Goal: Task Accomplishment & Management: Complete application form

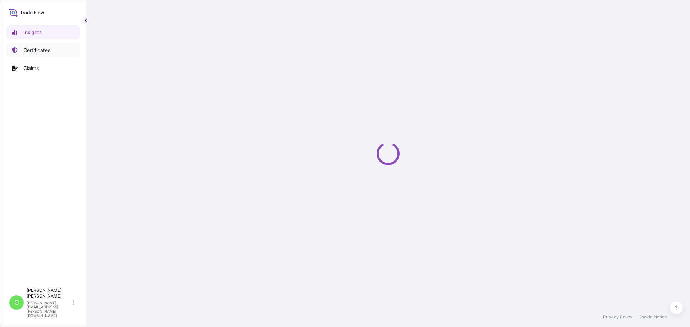
click at [33, 49] on p "Certificates" at bounding box center [36, 50] width 27 height 7
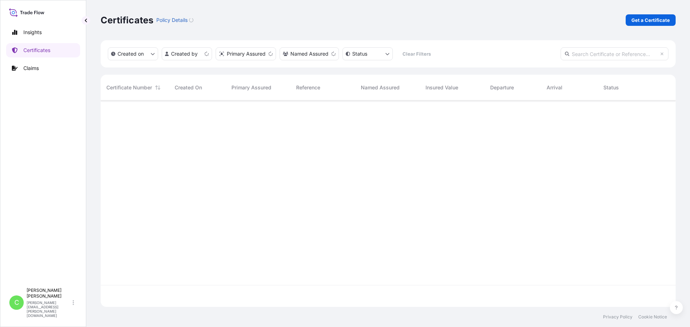
scroll to position [205, 569]
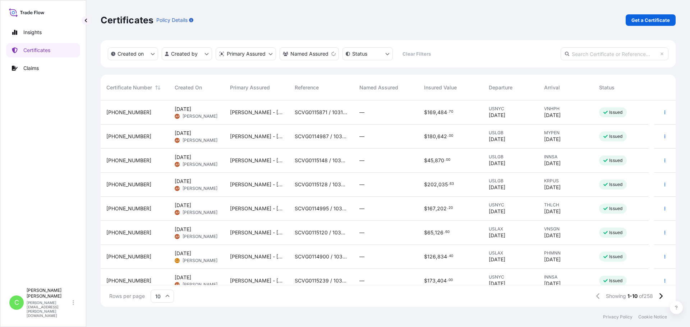
click at [510, 26] on div "Certificates Policy Details Get a Certificate" at bounding box center [388, 20] width 575 height 40
click at [658, 18] on p "Get a Certificate" at bounding box center [650, 20] width 38 height 7
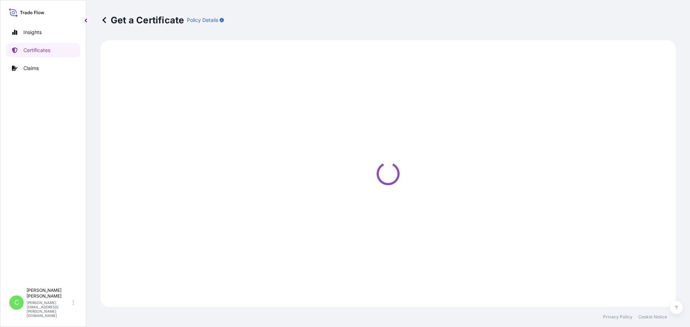
select select "Sea"
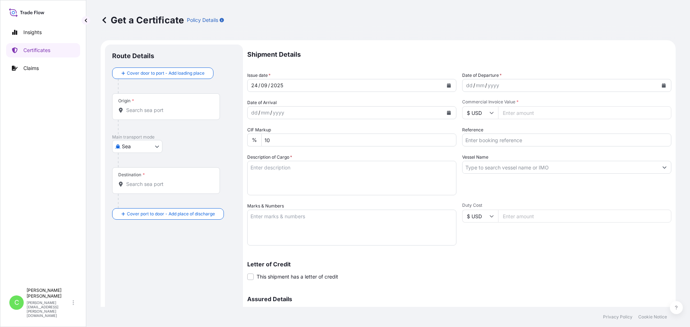
click at [299, 55] on p "Shipment Details" at bounding box center [459, 55] width 424 height 20
click at [300, 54] on p "Shipment Details" at bounding box center [459, 55] width 424 height 20
click at [305, 56] on p "Shipment Details" at bounding box center [459, 55] width 424 height 20
click at [298, 54] on p "Shipment Details" at bounding box center [459, 55] width 424 height 20
click at [301, 55] on p "Shipment Details" at bounding box center [459, 55] width 424 height 20
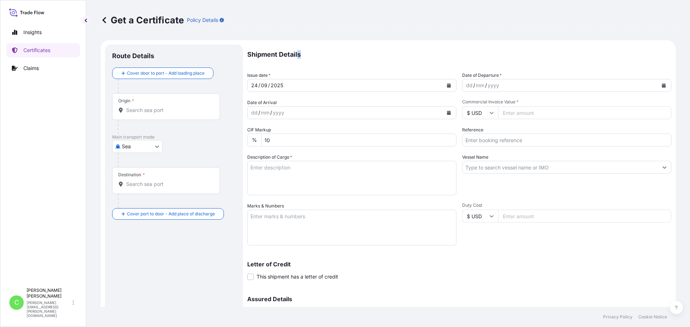
click at [298, 55] on p "Shipment Details" at bounding box center [459, 55] width 424 height 20
click at [305, 54] on p "Shipment Details" at bounding box center [459, 55] width 424 height 20
click at [269, 70] on div "Shipment Details Issue date * 24 / 09 / 2025 Date of Departure * dd / mm / yyyy…" at bounding box center [459, 202] width 424 height 315
click at [447, 85] on icon "Calendar" at bounding box center [449, 85] width 4 height 4
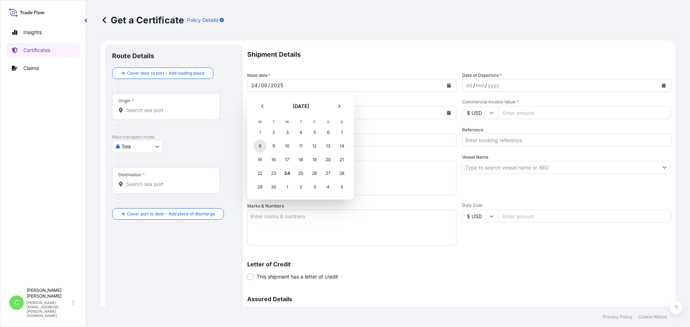
click at [259, 147] on div "8" at bounding box center [259, 146] width 13 height 13
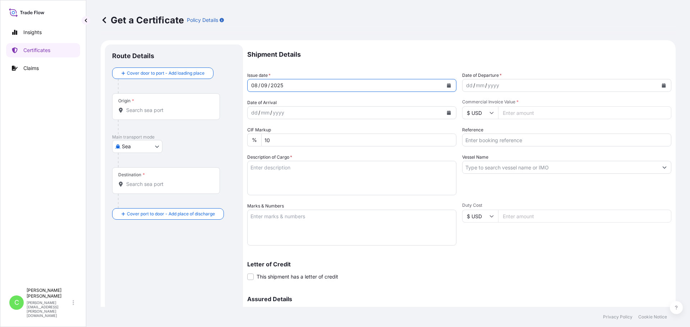
click at [521, 88] on div "dd / mm / yyyy" at bounding box center [559, 85] width 195 height 13
click at [662, 85] on button "Calendar" at bounding box center [663, 85] width 11 height 11
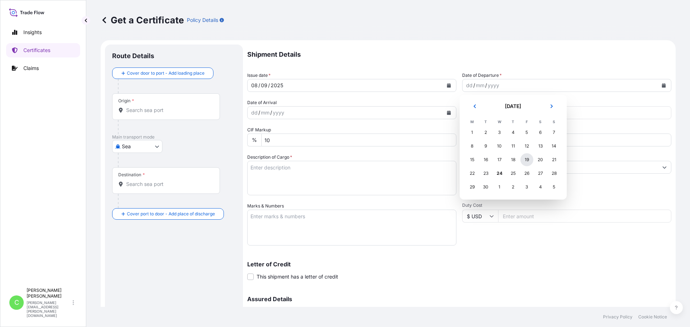
click at [530, 161] on div "19" at bounding box center [526, 159] width 13 height 13
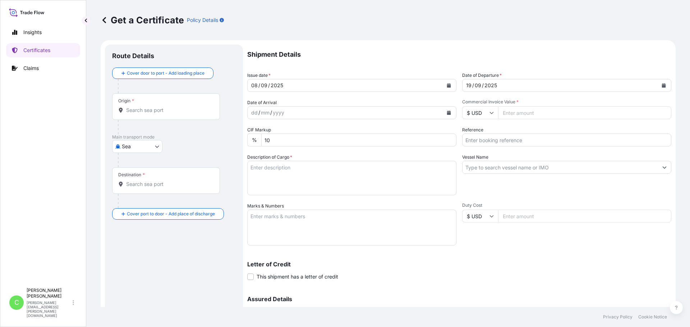
drag, startPoint x: 269, startPoint y: 112, endPoint x: 348, endPoint y: 121, distance: 79.9
click at [271, 112] on div "dd / mm / yyyy" at bounding box center [344, 112] width 195 height 13
click at [447, 115] on icon "Calendar" at bounding box center [449, 113] width 4 height 4
click at [446, 112] on icon "Calendar" at bounding box center [448, 113] width 4 height 4
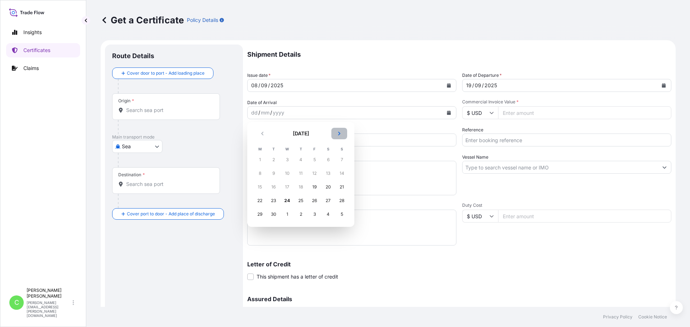
click at [341, 133] on button "Next" at bounding box center [339, 133] width 16 height 11
click at [313, 215] on div "31" at bounding box center [314, 214] width 13 height 13
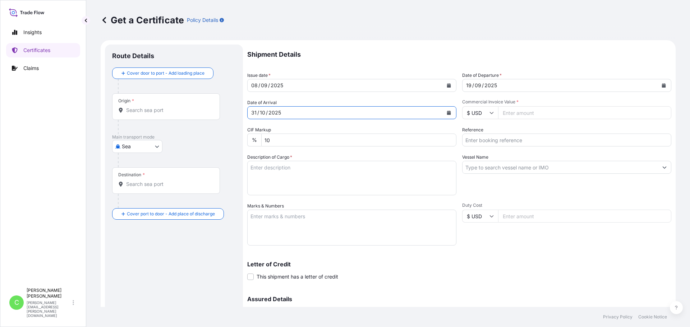
click at [519, 113] on input "Commercial Invoice Value *" at bounding box center [584, 112] width 173 height 13
click at [509, 113] on input "Commercial Invoice Value *" at bounding box center [584, 112] width 173 height 13
type input "161440"
click at [503, 142] on input "Reference" at bounding box center [566, 140] width 209 height 13
click at [491, 142] on input "Reference" at bounding box center [566, 140] width 209 height 13
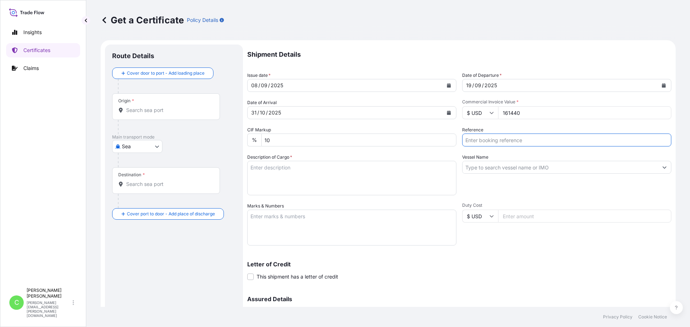
paste input "SCVG0115875"
type input "SCVG0115875"
click at [372, 175] on textarea "Description of Cargo *" at bounding box center [351, 178] width 209 height 34
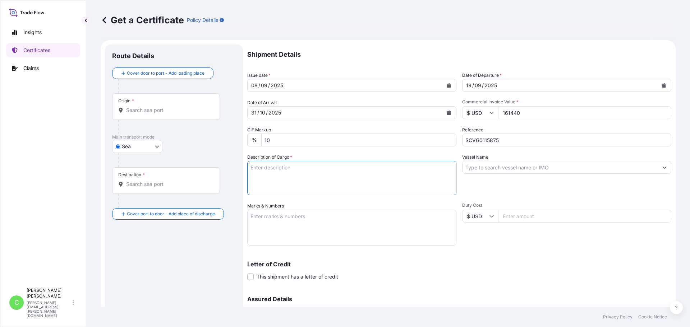
click at [520, 142] on input "SCVG0115875" at bounding box center [566, 140] width 209 height 13
drag, startPoint x: 480, startPoint y: 138, endPoint x: 463, endPoint y: 140, distance: 16.7
click at [463, 140] on input "SCVG0115875" at bounding box center [566, 140] width 209 height 13
click at [270, 143] on input "10" at bounding box center [358, 140] width 195 height 13
click at [316, 170] on textarea "Description of Cargo *" at bounding box center [351, 178] width 209 height 34
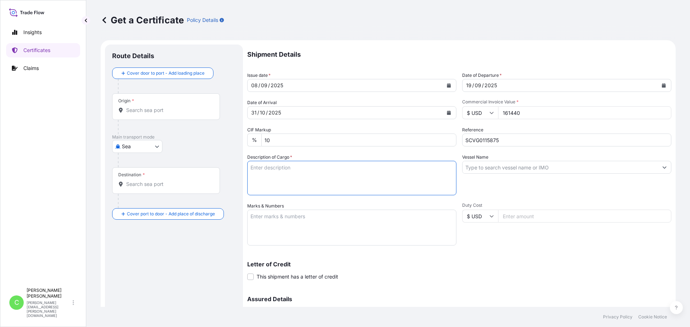
paste textarea "KELCOGEL HMB,KGELHMB,25KG,BAG"
type textarea "KELCOGEL HMB,KGELHMB,25KG,BAG"
drag, startPoint x: 489, startPoint y: 168, endPoint x: 500, endPoint y: 171, distance: 11.2
click at [489, 168] on input "Vessel Name" at bounding box center [559, 167] width 195 height 13
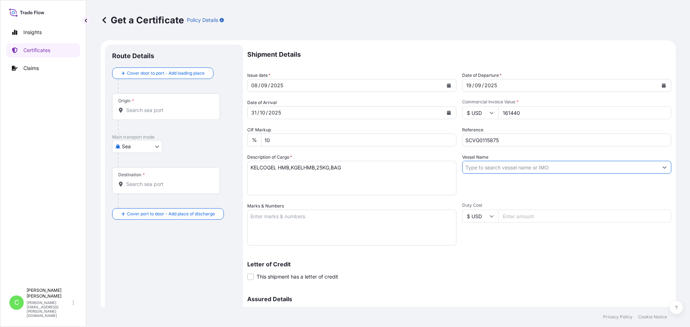
click at [525, 171] on input "Vessel Name" at bounding box center [559, 167] width 195 height 13
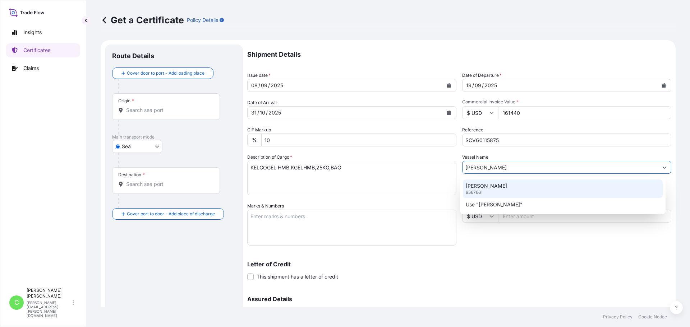
click at [496, 186] on p "SEROJA LIMA" at bounding box center [486, 185] width 41 height 7
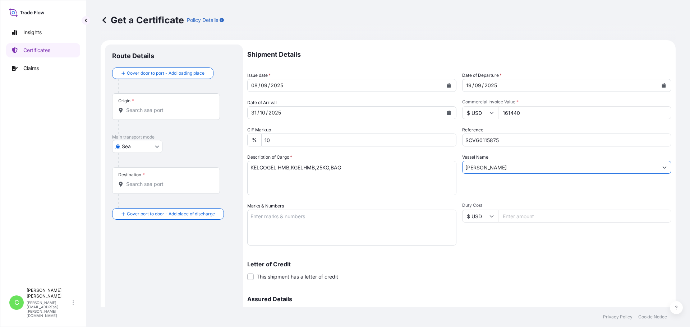
type input "SEROJA LIMA"
click at [333, 232] on textarea "Marks & Numbers" at bounding box center [351, 228] width 209 height 36
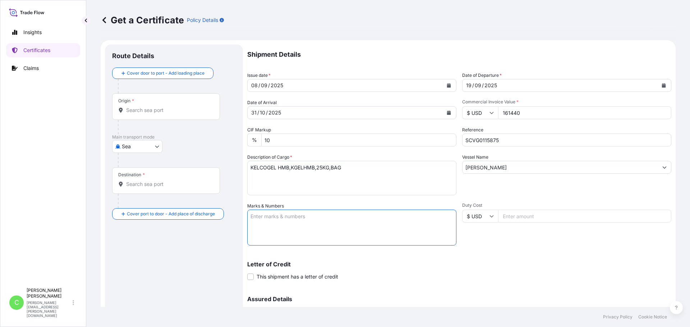
paste textarea "ASIA CHEMICAL CORPORATION ACC-25060188 Haiphong"
type textarea "ASIA CHEMICAL CORPORATION ACC-25060188 Haiphong"
click at [531, 219] on input "Duty Cost" at bounding box center [584, 216] width 173 height 13
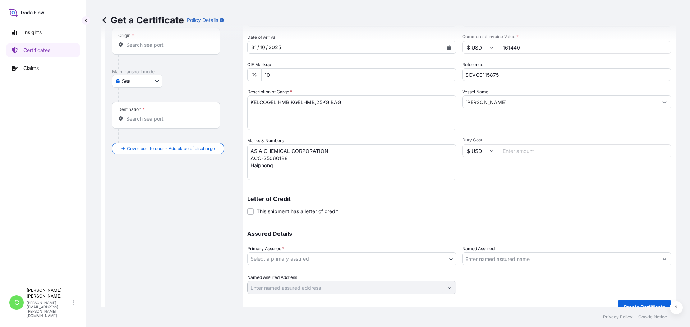
scroll to position [77, 0]
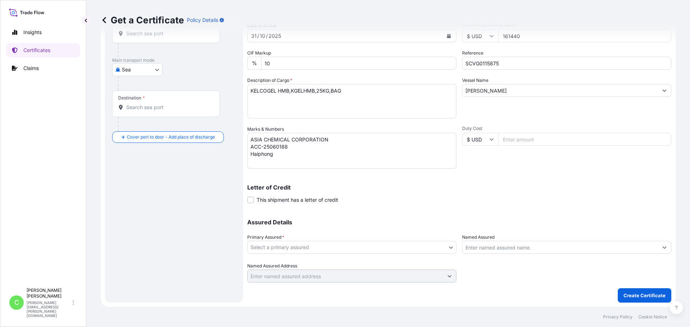
click at [444, 247] on body "Insights Certificates Claims C Cameron Baker cameron.baker@dsv.com Get a Certif…" at bounding box center [345, 163] width 690 height 327
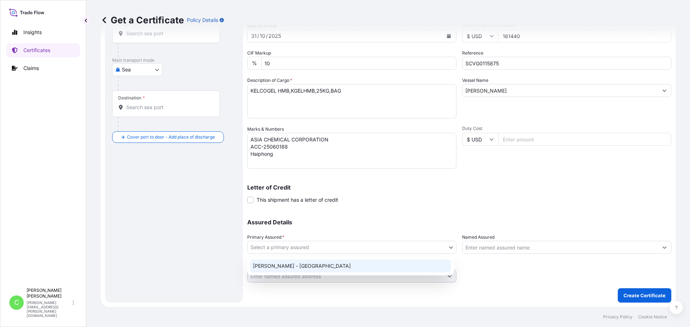
click at [394, 266] on div "CP Kelco - USA" at bounding box center [350, 266] width 201 height 13
select select "31650"
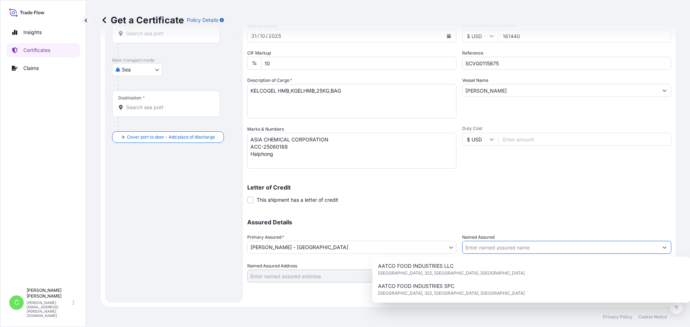
click at [658, 246] on button "Show suggestions" at bounding box center [664, 247] width 13 height 13
click at [535, 196] on div "Letter of Credit This shipment has a letter of credit Letter of credit * Letter…" at bounding box center [459, 194] width 424 height 19
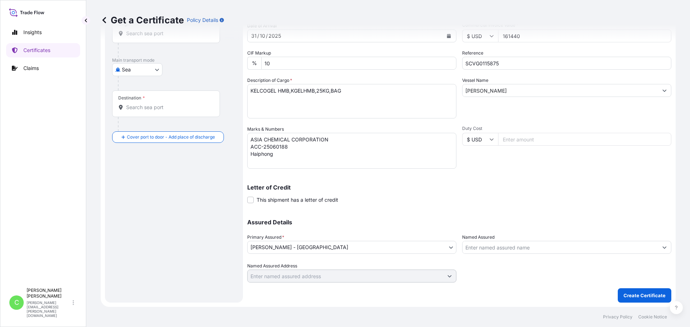
click at [662, 246] on icon "Show suggestions" at bounding box center [664, 247] width 4 height 4
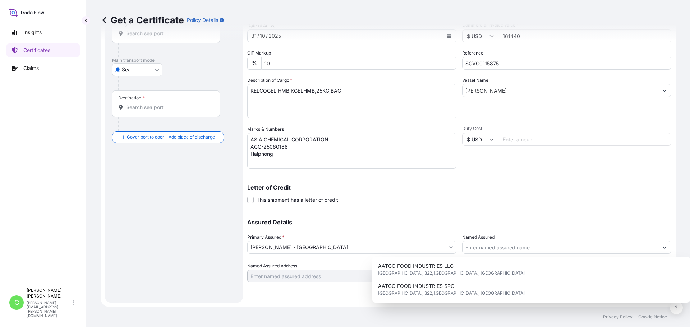
drag, startPoint x: 512, startPoint y: 200, endPoint x: 604, endPoint y: 278, distance: 120.5
click at [512, 200] on div "Letter of Credit This shipment has a letter of credit Letter of credit * Letter…" at bounding box center [459, 194] width 424 height 19
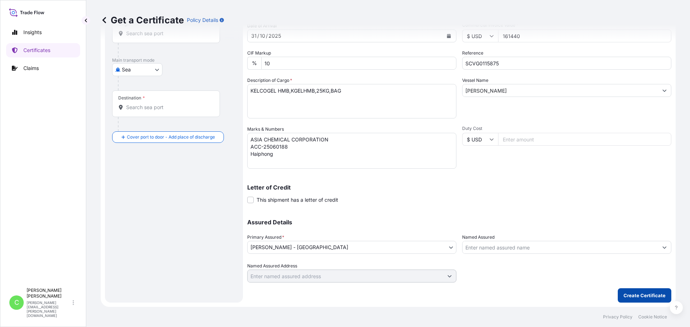
click at [634, 295] on p "Create Certificate" at bounding box center [644, 295] width 42 height 7
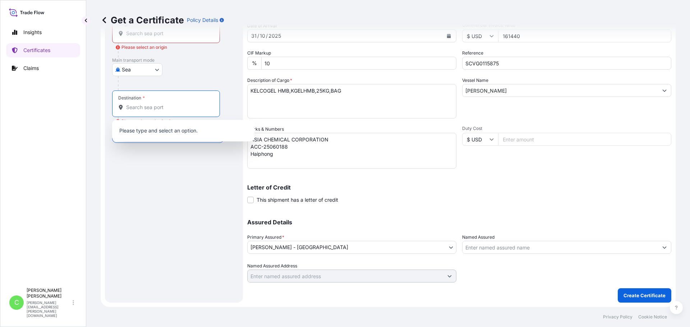
click at [161, 105] on input "Destination * Please select a destination" at bounding box center [168, 107] width 85 height 7
click at [566, 195] on div "Letter of Credit This shipment has a letter of credit Letter of credit * Letter…" at bounding box center [459, 194] width 424 height 19
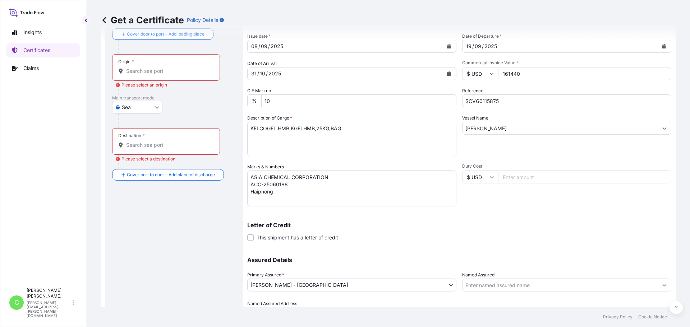
scroll to position [0, 0]
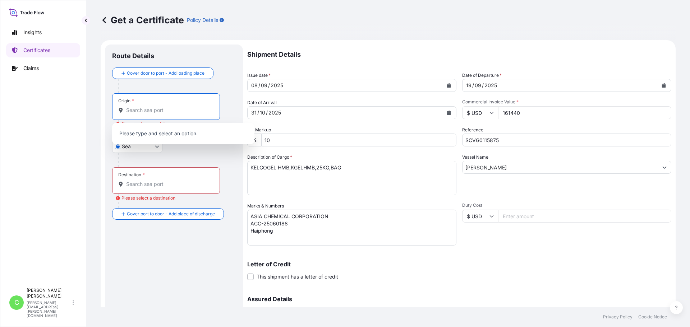
click at [148, 110] on input "Origin * Please select an origin" at bounding box center [168, 110] width 85 height 7
click at [139, 108] on input "Origin * Please select an origin" at bounding box center [168, 110] width 85 height 7
click at [149, 110] on input "Origin * Please select an origin" at bounding box center [168, 110] width 85 height 7
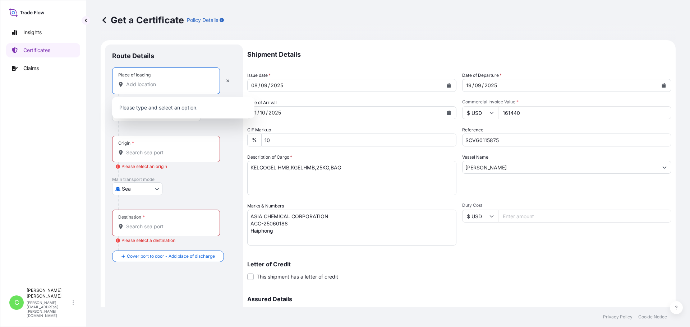
click at [150, 86] on input "Place of loading" at bounding box center [168, 84] width 85 height 7
click at [142, 84] on input "Place of loading" at bounding box center [168, 84] width 85 height 7
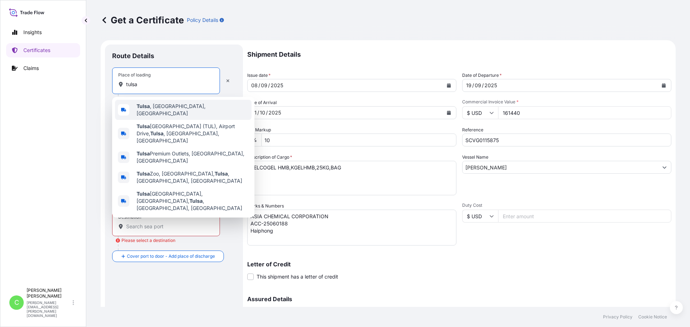
click at [188, 108] on div "Tulsa , OK, USA" at bounding box center [183, 110] width 136 height 20
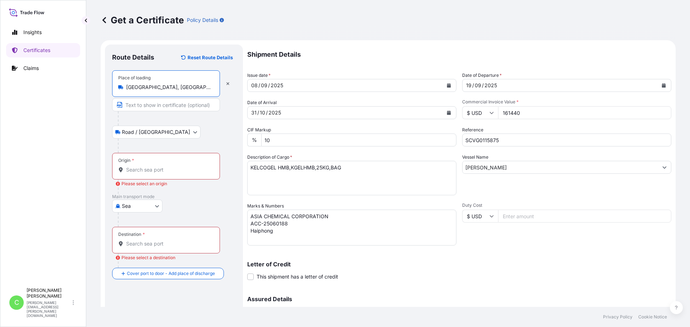
type input "Tulsa, OK, USA"
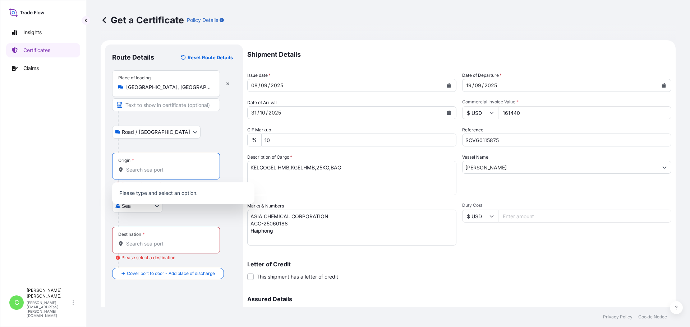
click at [144, 167] on input "Origin * Please select an origin" at bounding box center [168, 169] width 85 height 7
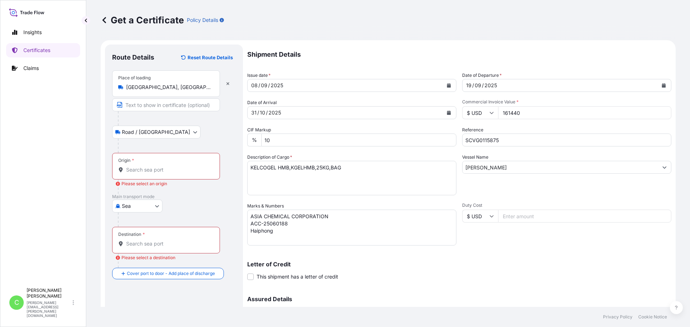
click at [140, 171] on input "Origin * Please select an origin" at bounding box center [168, 169] width 85 height 7
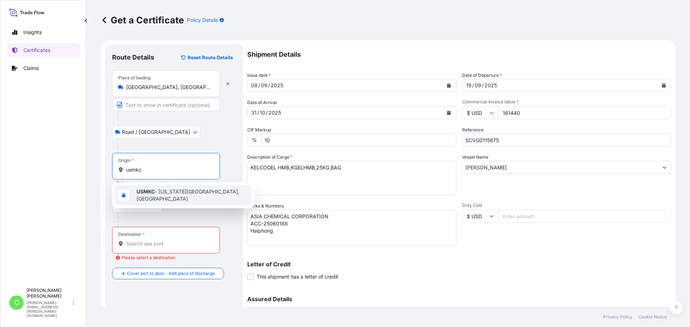
click at [176, 192] on span "USMKC - Kansas City, United States" at bounding box center [192, 195] width 112 height 14
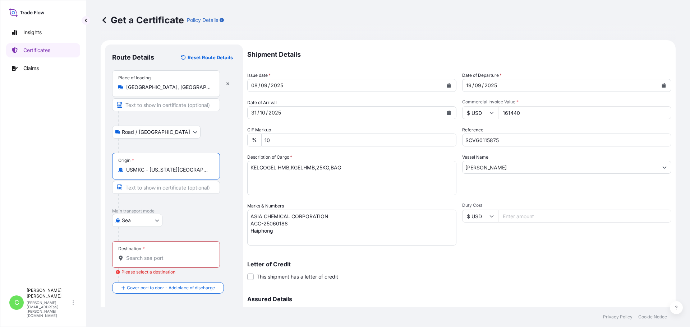
type input "USMKC - Kansas City, United States"
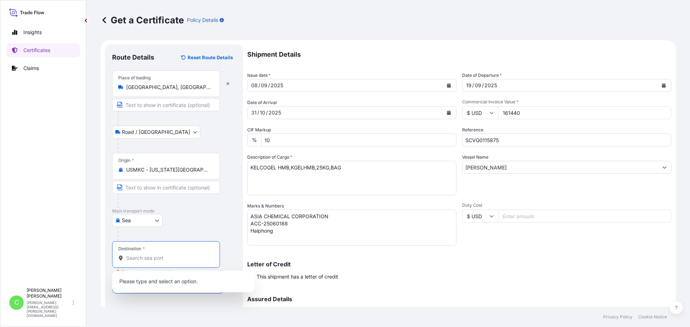
click at [149, 261] on input "Destination * Please select a destination" at bounding box center [168, 258] width 85 height 7
type input "vnhph"
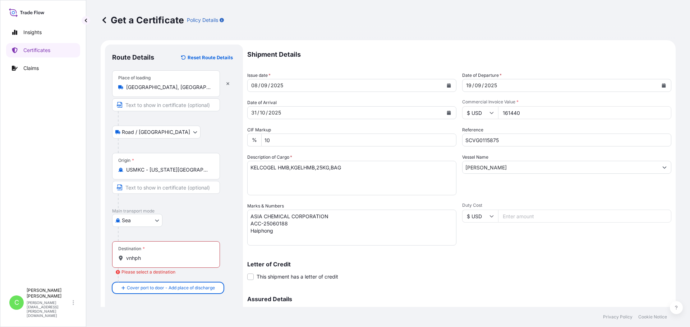
click at [133, 258] on input "vnhph" at bounding box center [168, 258] width 85 height 7
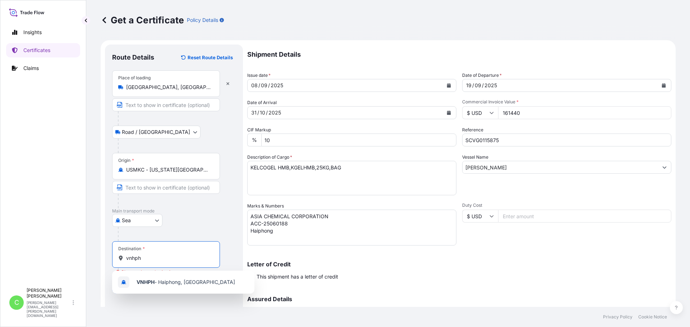
click at [146, 258] on input "vnhph" at bounding box center [168, 258] width 85 height 7
click at [160, 278] on div "VNHPH - Haiphong, Vietnam" at bounding box center [183, 282] width 136 height 17
type input "VNHPH - Haiphong, Vietnam"
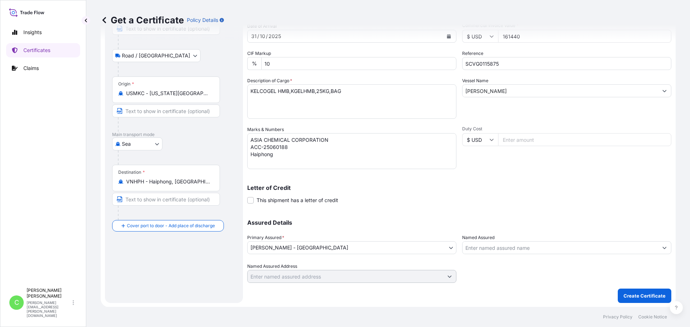
scroll to position [77, 0]
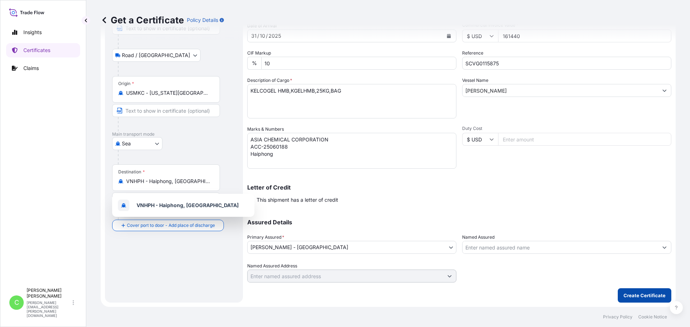
click at [648, 297] on p "Create Certificate" at bounding box center [644, 295] width 42 height 7
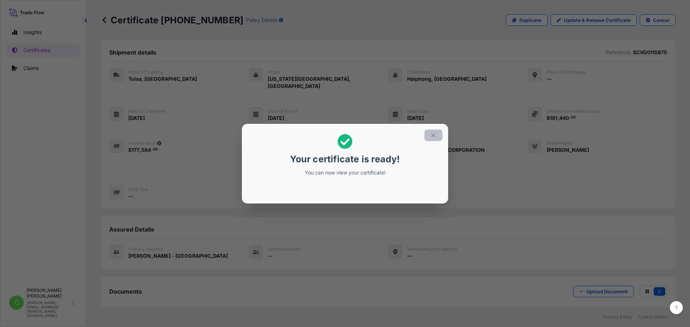
click at [435, 134] on icon "button" at bounding box center [433, 135] width 6 height 6
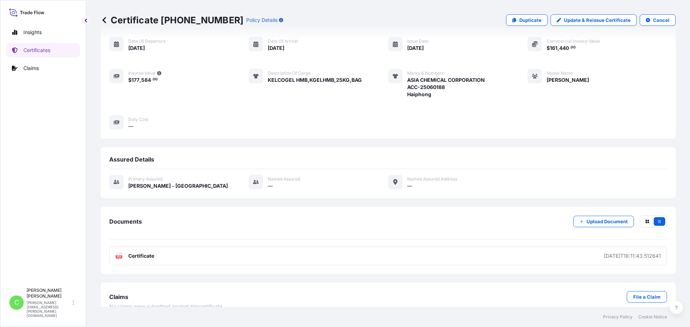
scroll to position [72, 0]
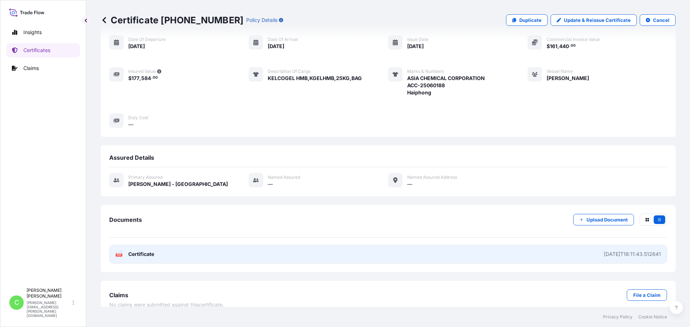
click at [150, 251] on span "Certificate" at bounding box center [141, 254] width 26 height 7
